Goal: Transaction & Acquisition: Purchase product/service

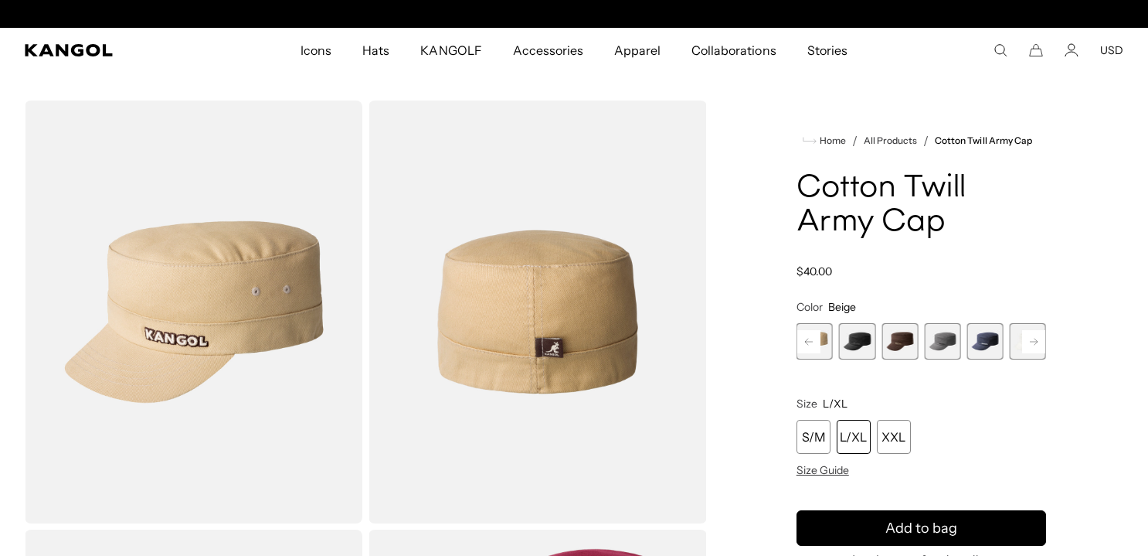
scroll to position [0, 318]
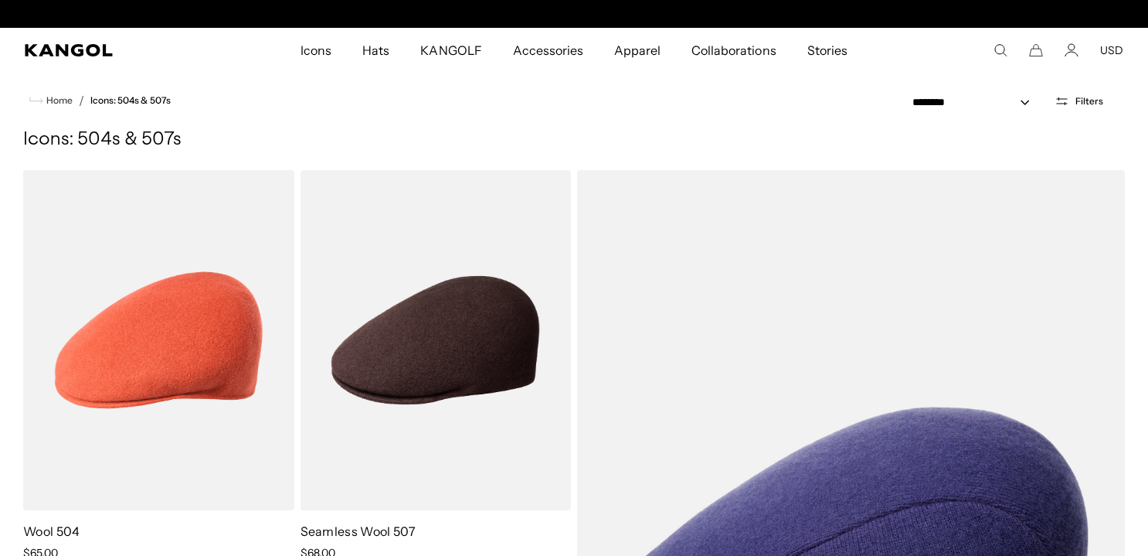
scroll to position [0, 318]
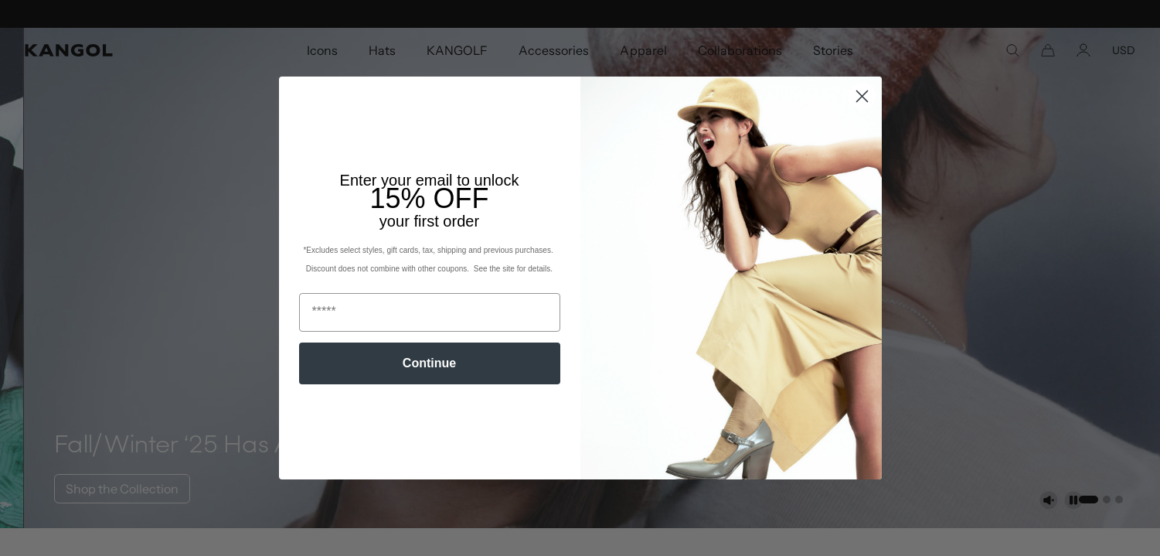
scroll to position [0, 318]
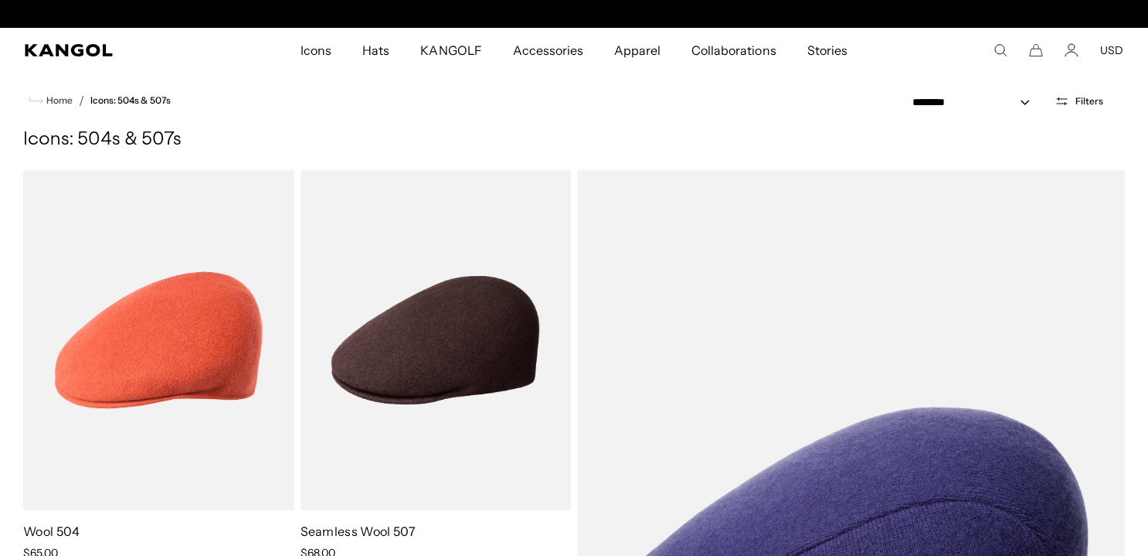
scroll to position [0, 318]
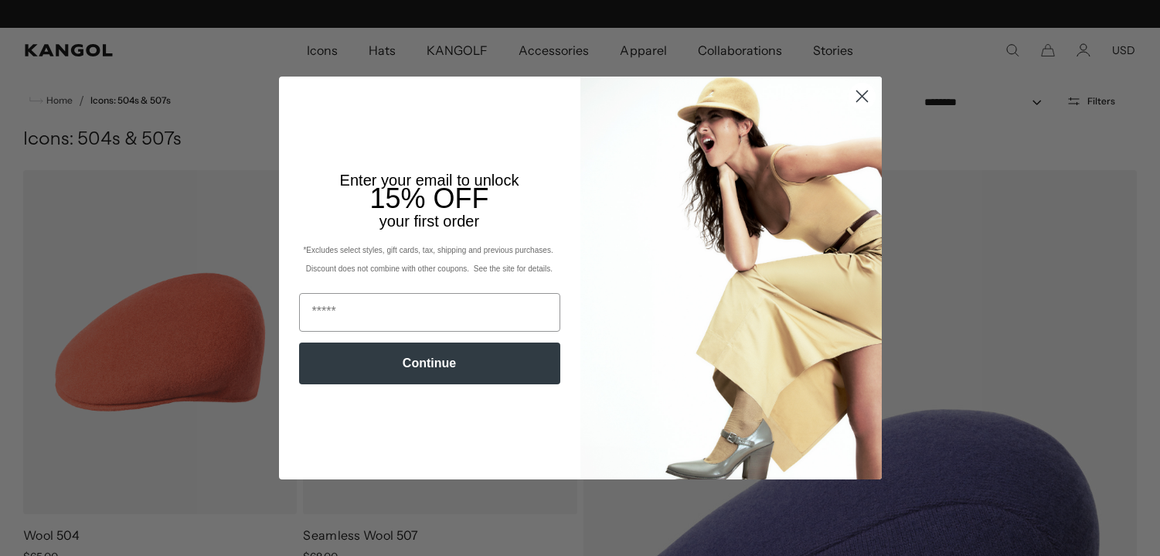
scroll to position [0, 318]
